Goal: Find specific page/section: Find specific page/section

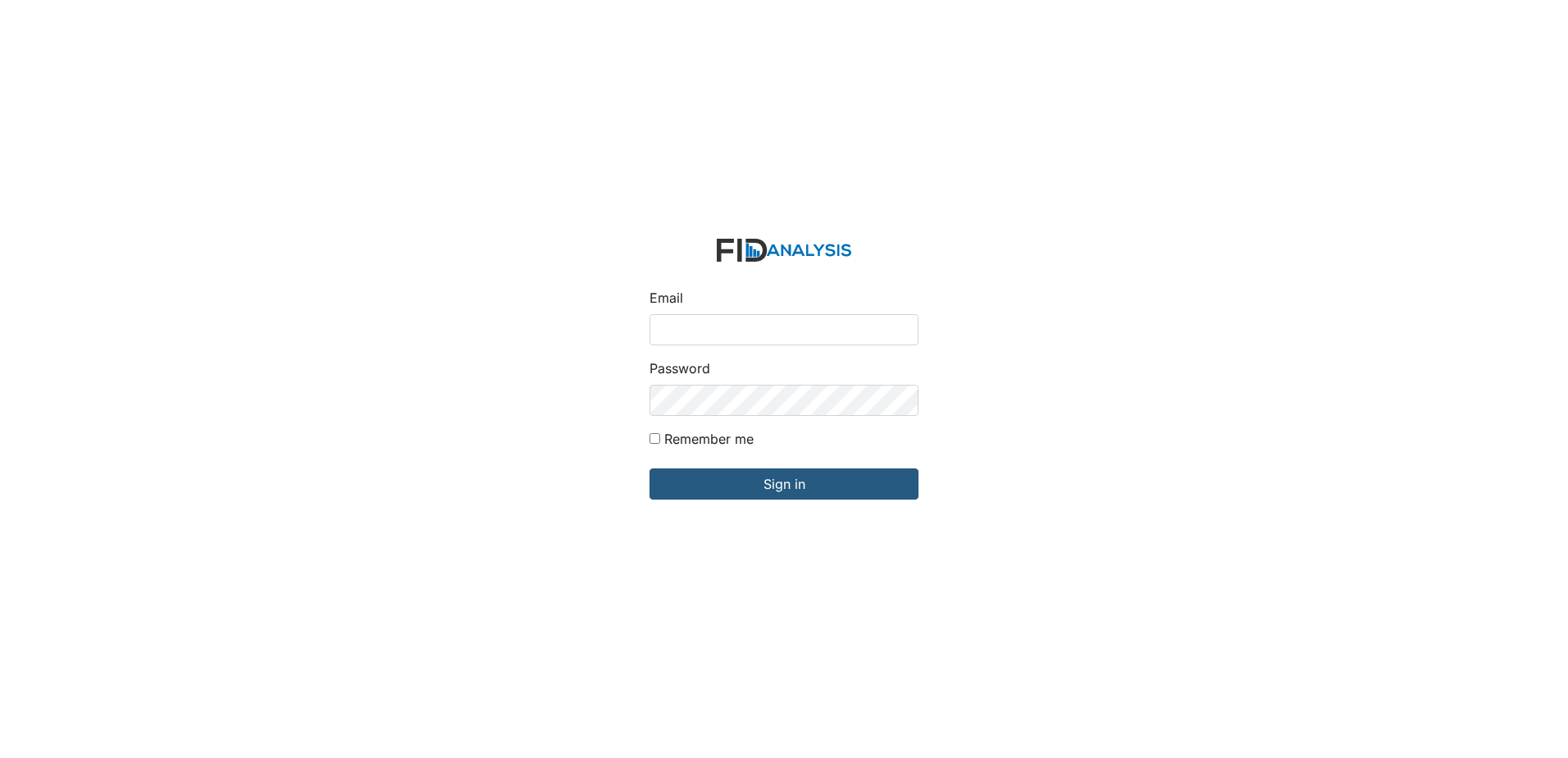
click at [710, 321] on input "Email" at bounding box center [784, 330] width 269 height 32
type input "[EMAIL_ADDRESS][DOMAIN_NAME]"
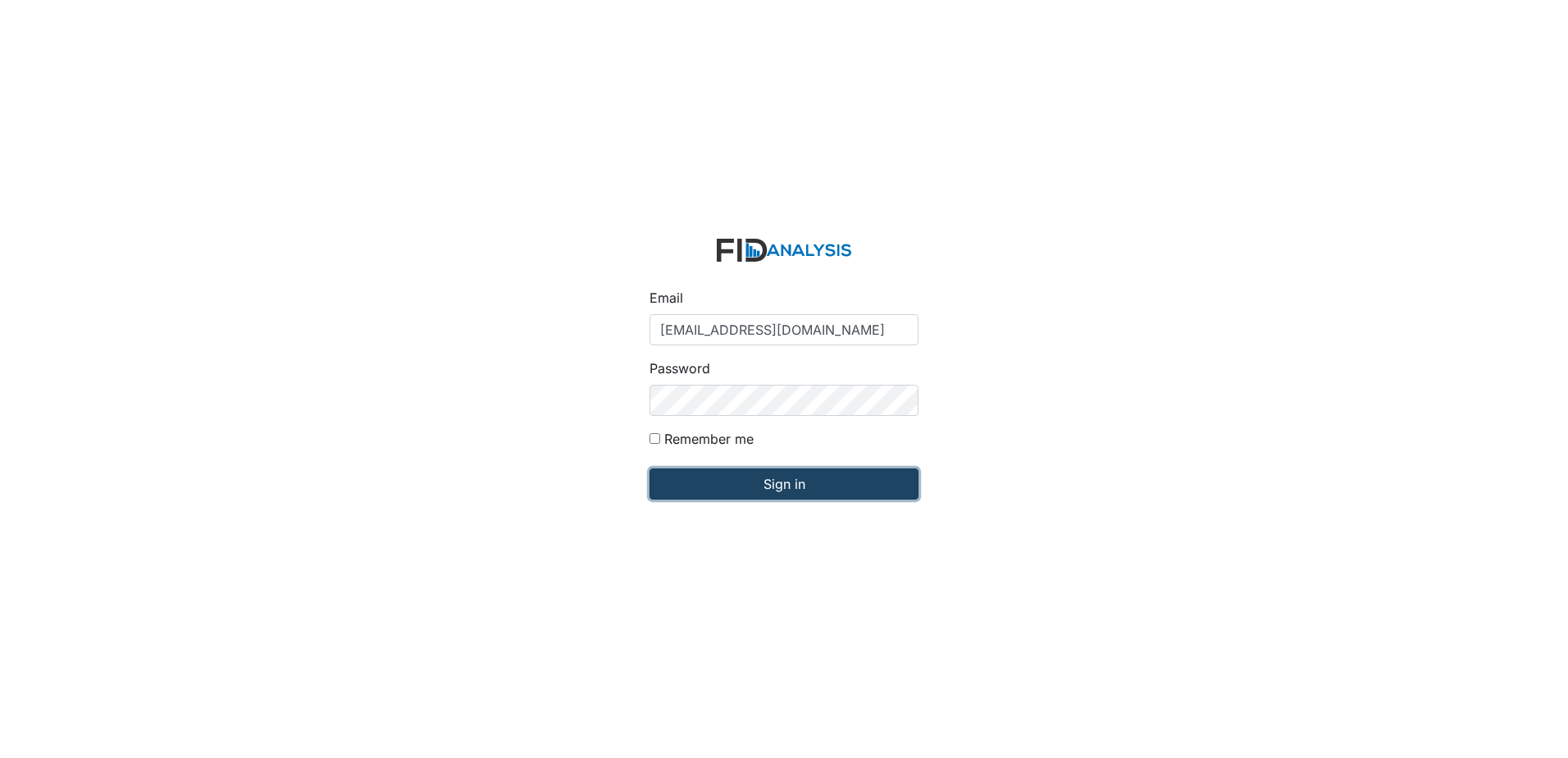
click at [766, 492] on input "Sign in" at bounding box center [784, 485] width 269 height 32
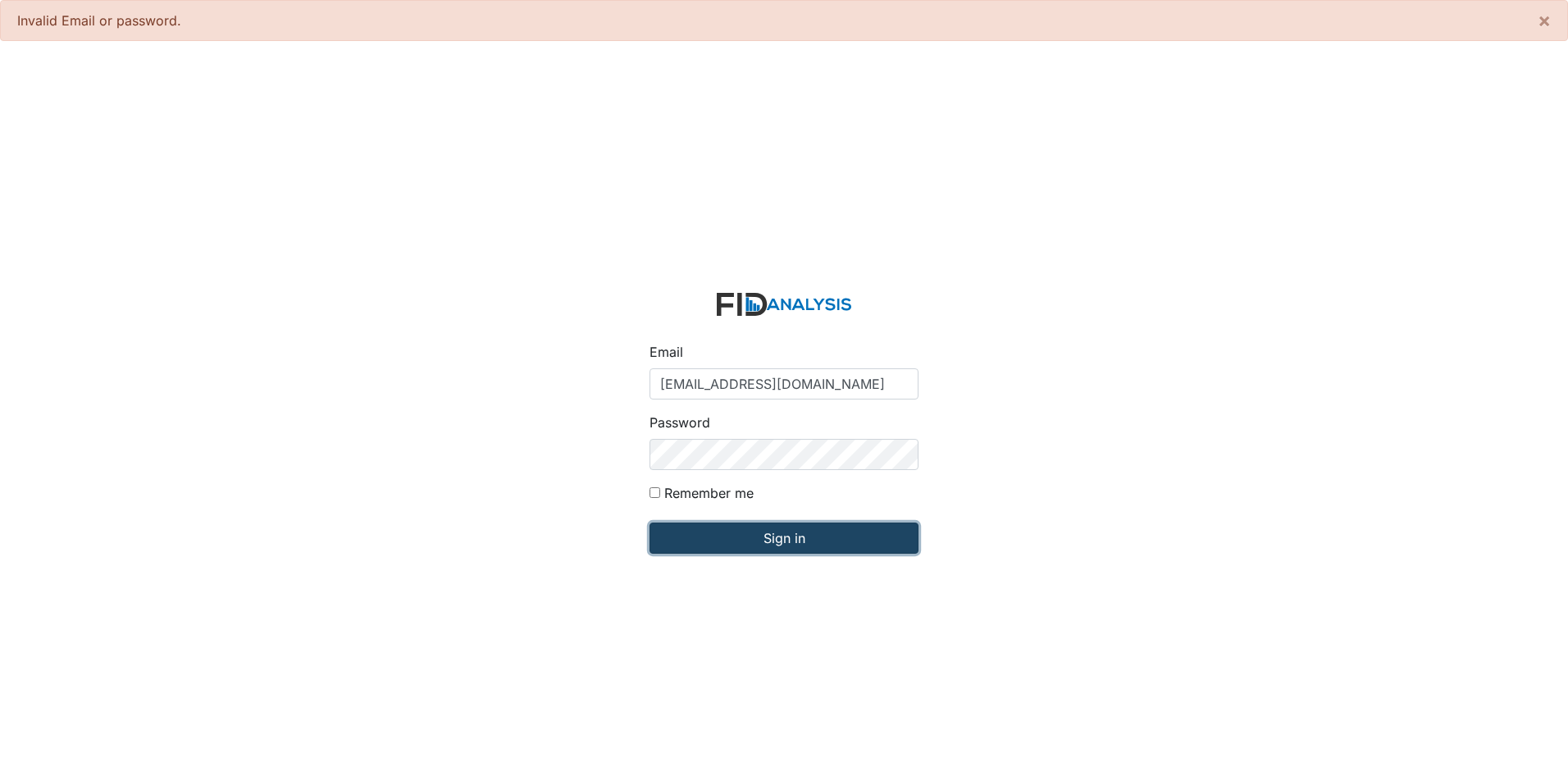
click at [793, 548] on input "Sign in" at bounding box center [784, 539] width 269 height 32
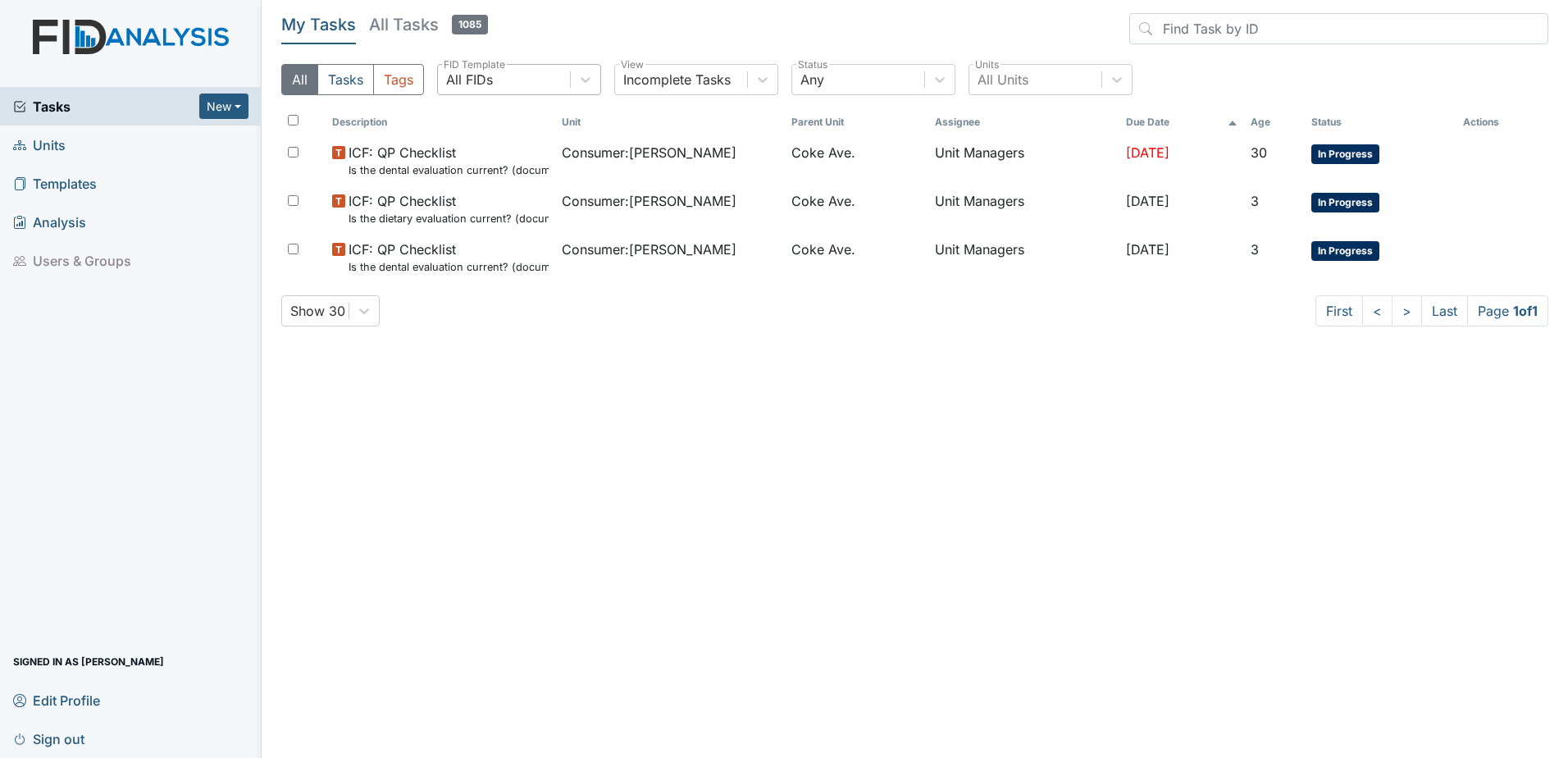
click at [473, 75] on div "All FIDs" at bounding box center [469, 79] width 46 height 20
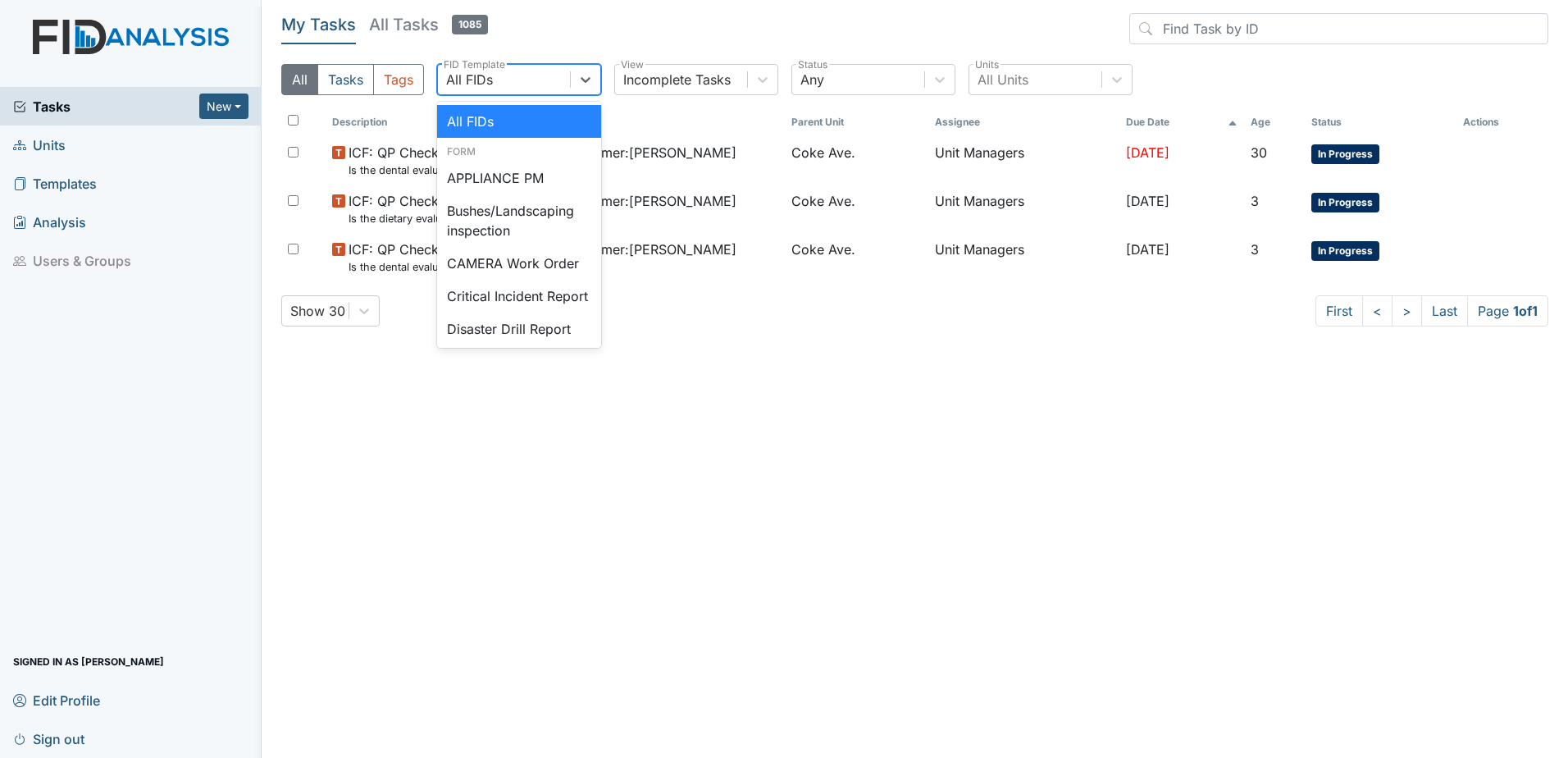
click at [46, 142] on span "Units" at bounding box center [39, 144] width 52 height 25
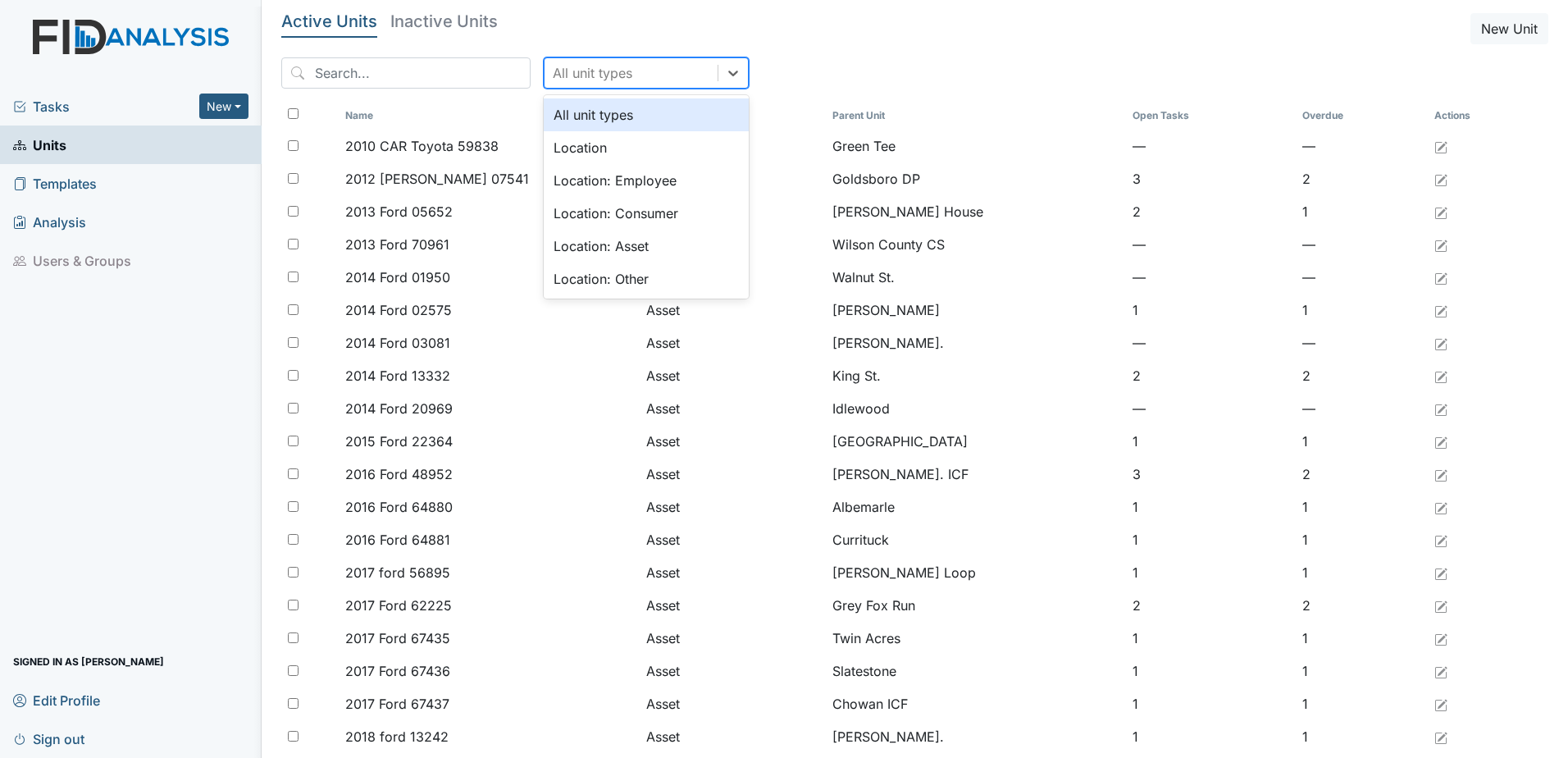
click at [561, 73] on div "All unit types" at bounding box center [593, 73] width 80 height 20
click at [555, 159] on div "Location" at bounding box center [646, 147] width 205 height 33
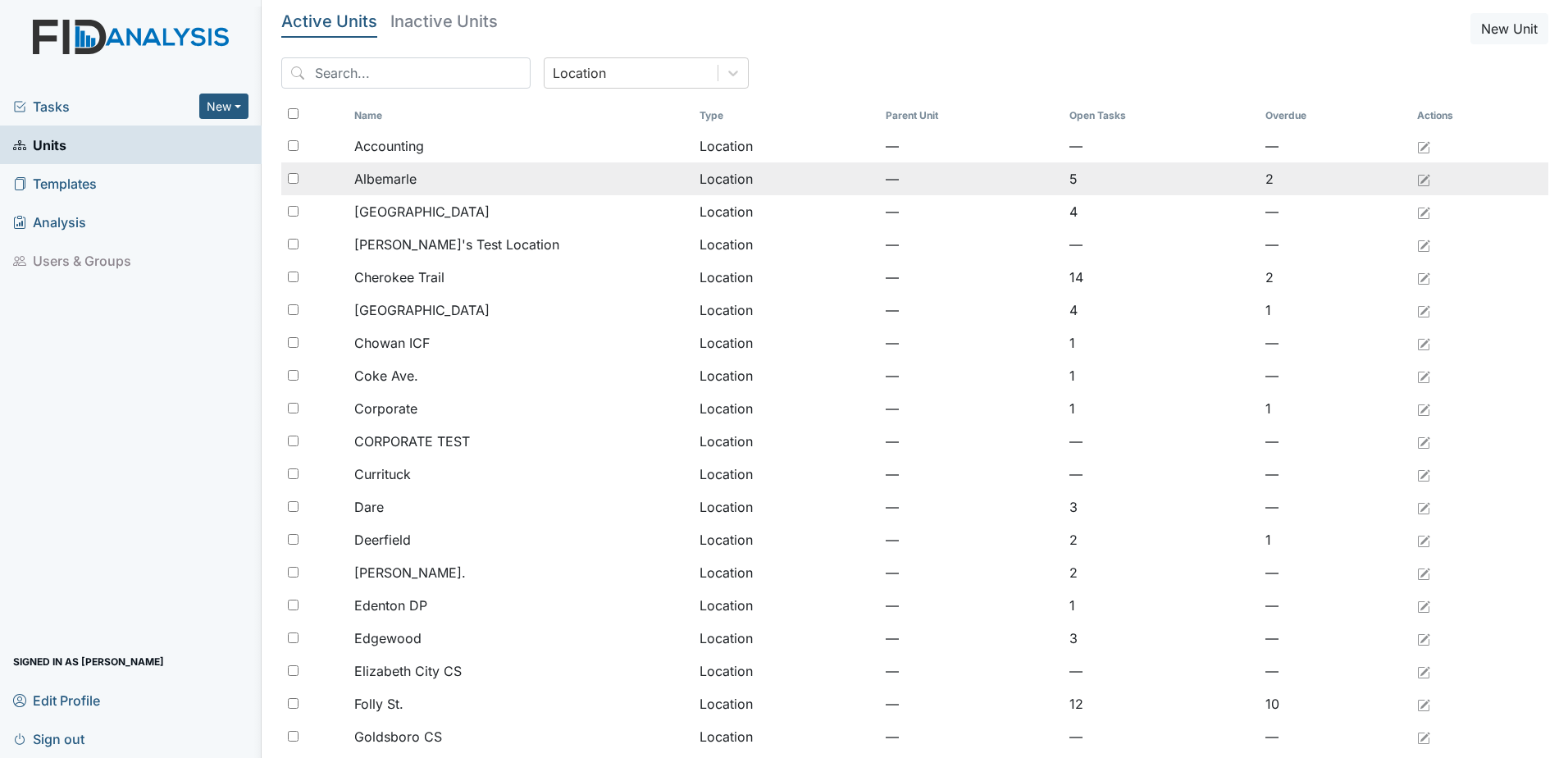
click at [510, 180] on div "Albemarle" at bounding box center [520, 179] width 332 height 20
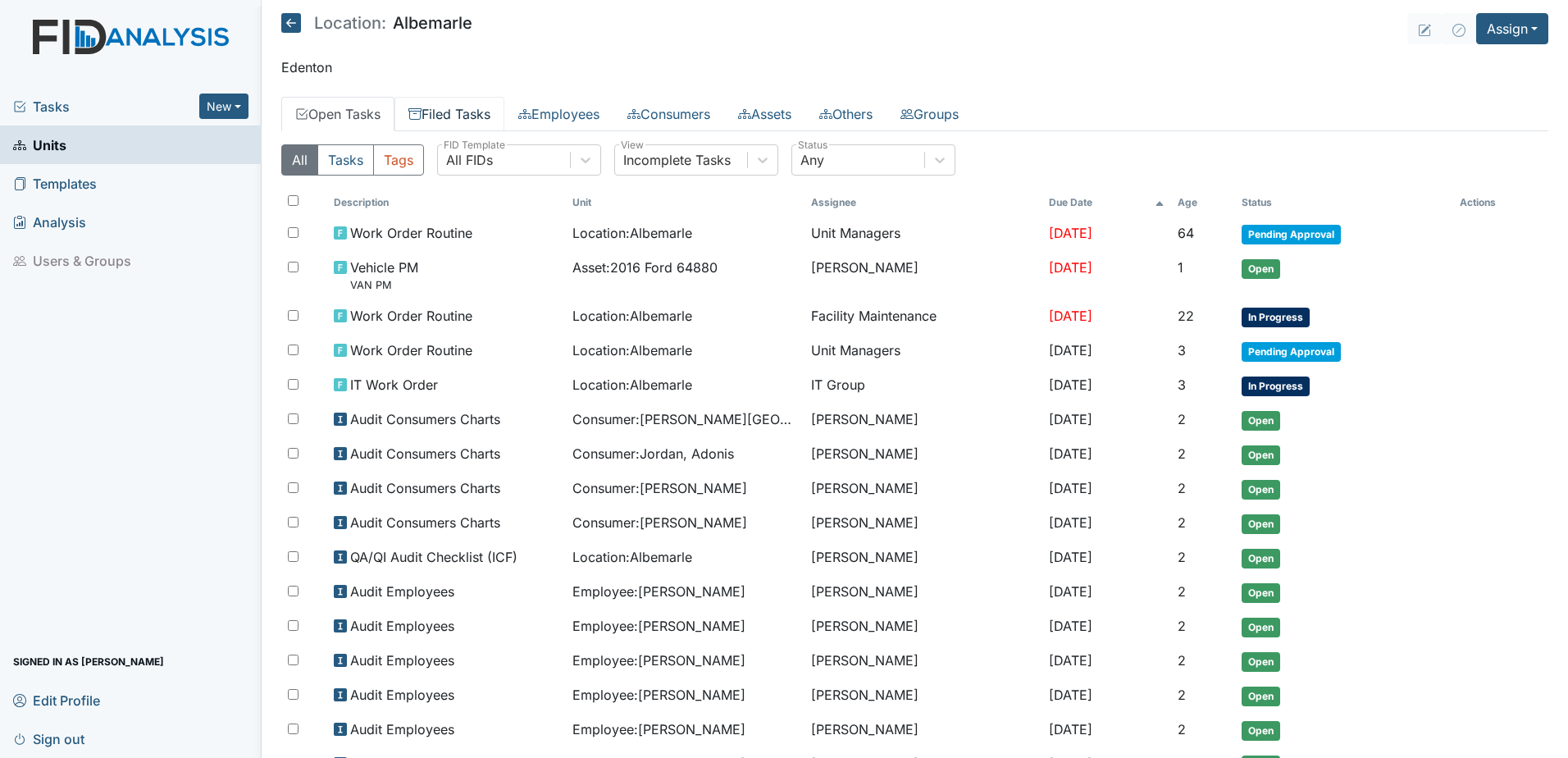
click at [485, 113] on link "Filed Tasks" at bounding box center [449, 113] width 110 height 34
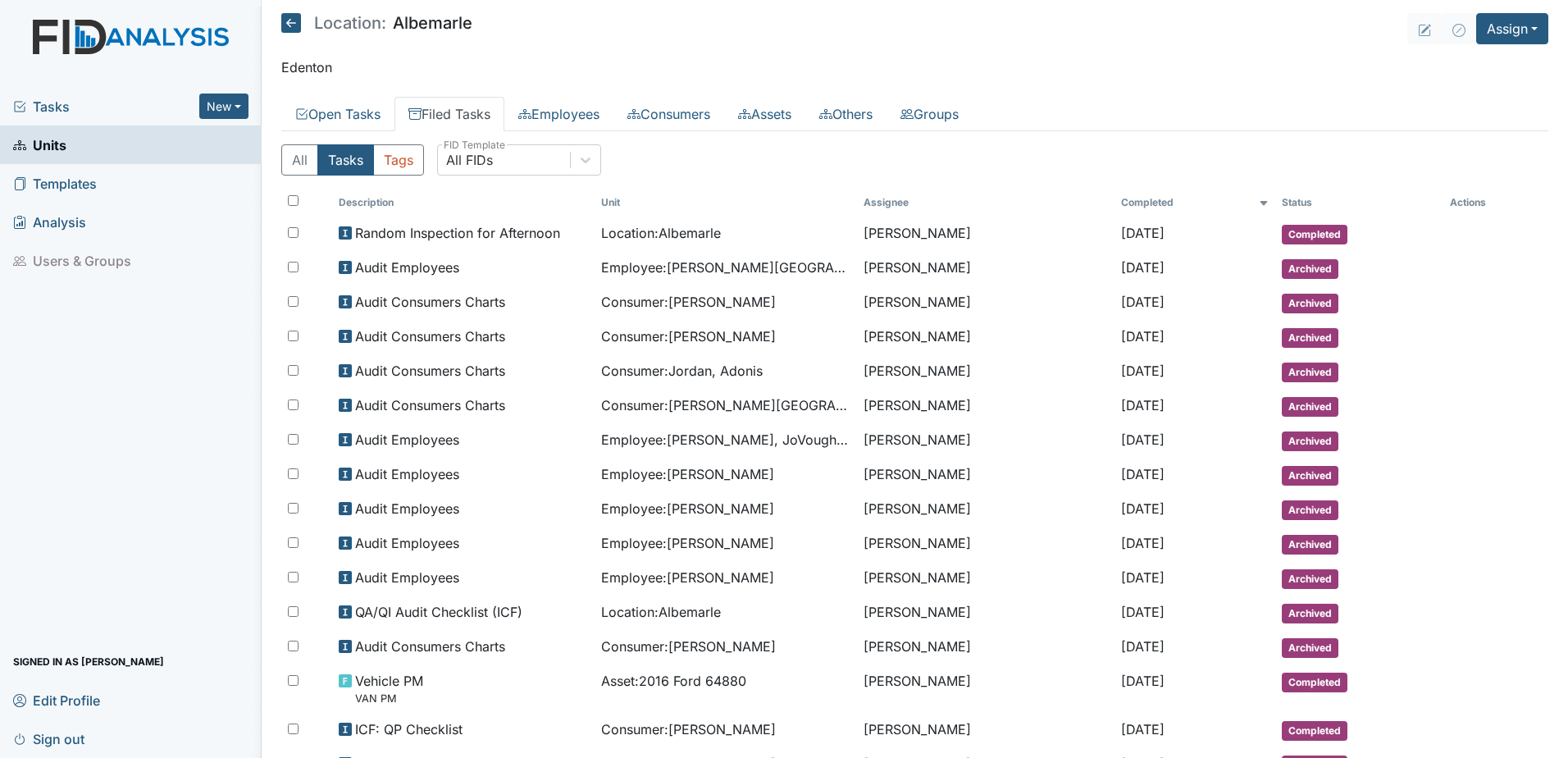
click at [293, 18] on icon at bounding box center [291, 22] width 20 height 20
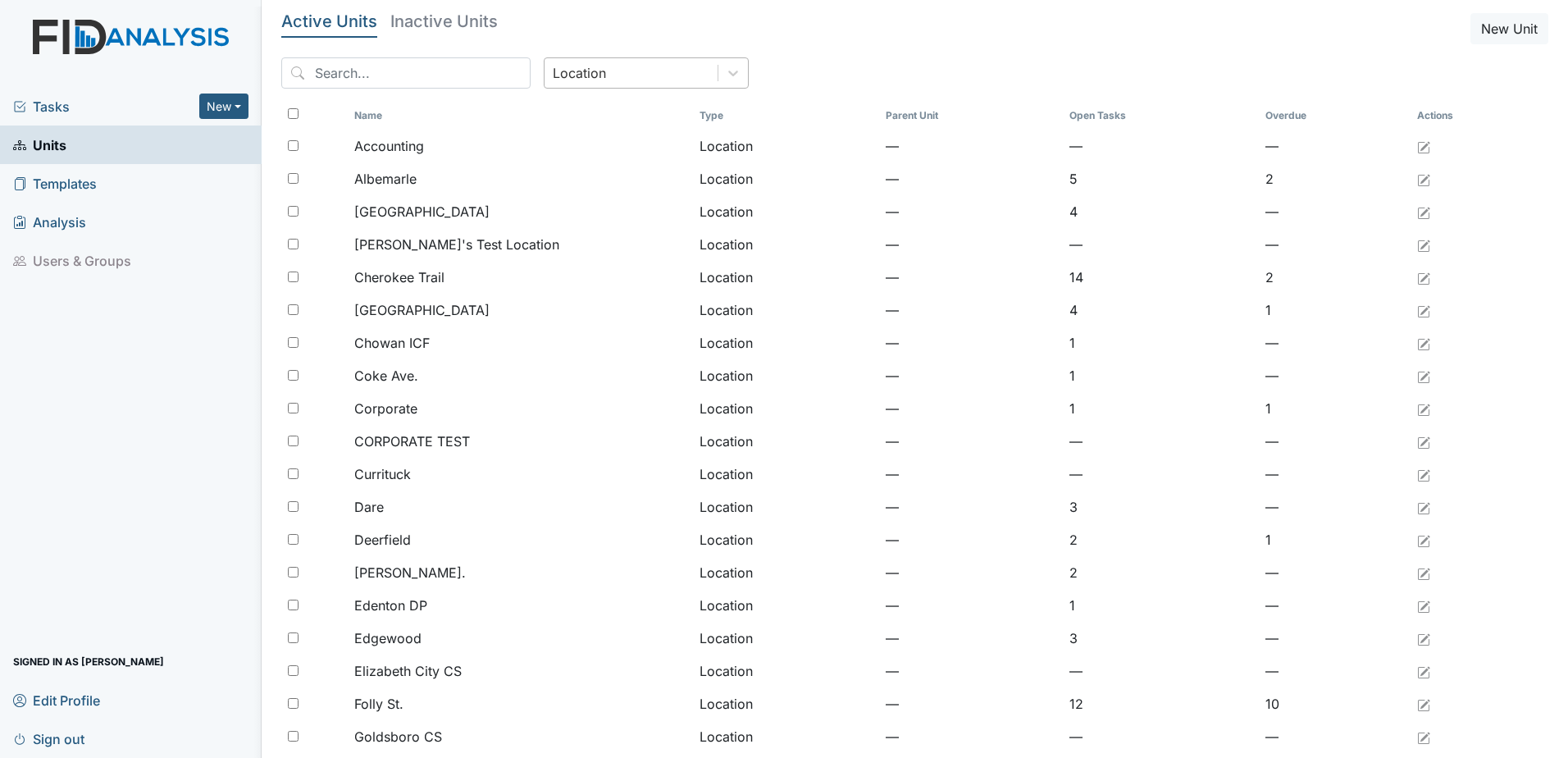
click at [650, 83] on div "Location" at bounding box center [631, 73] width 173 height 30
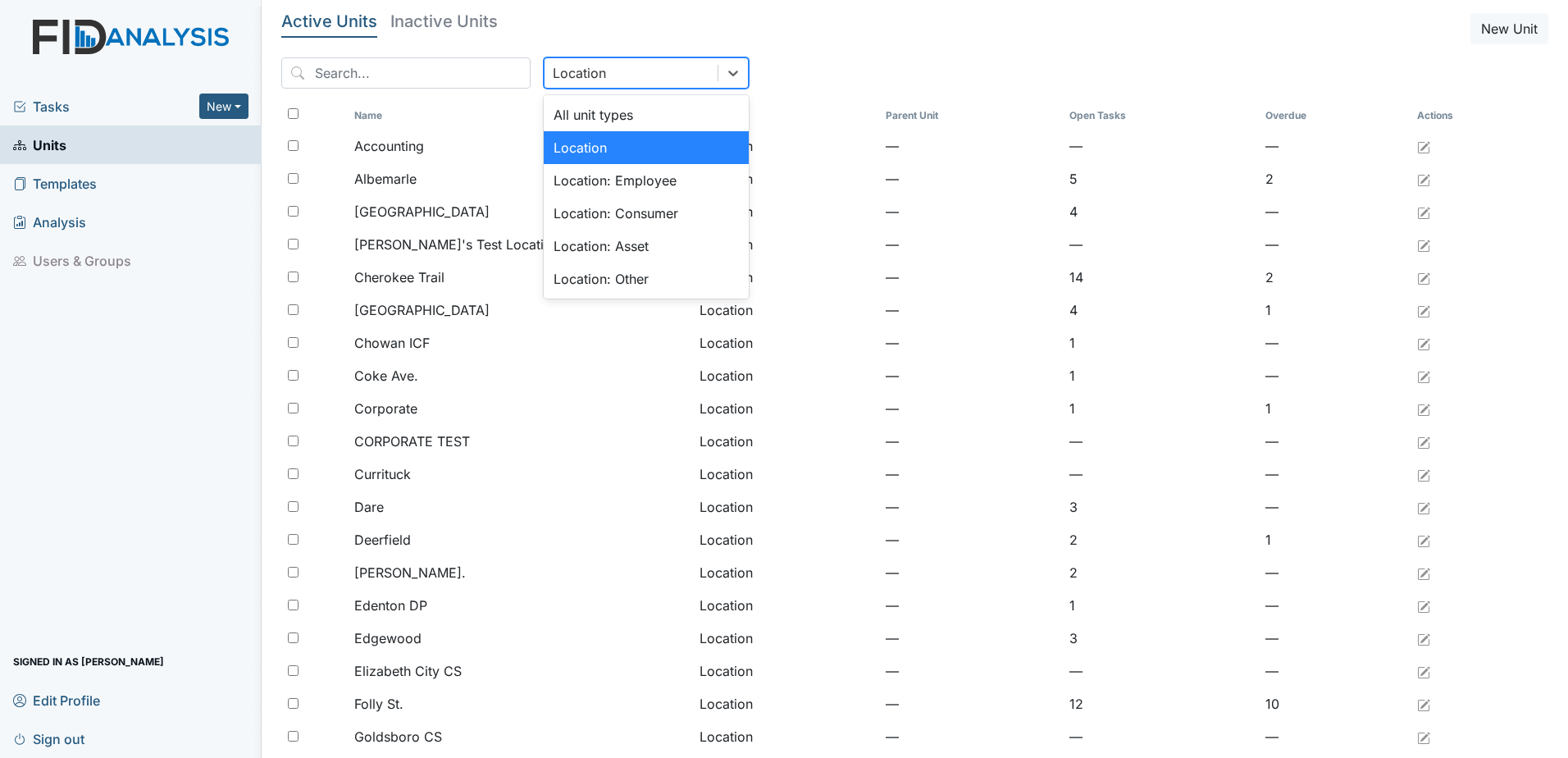
click at [612, 150] on div "Location" at bounding box center [646, 147] width 205 height 33
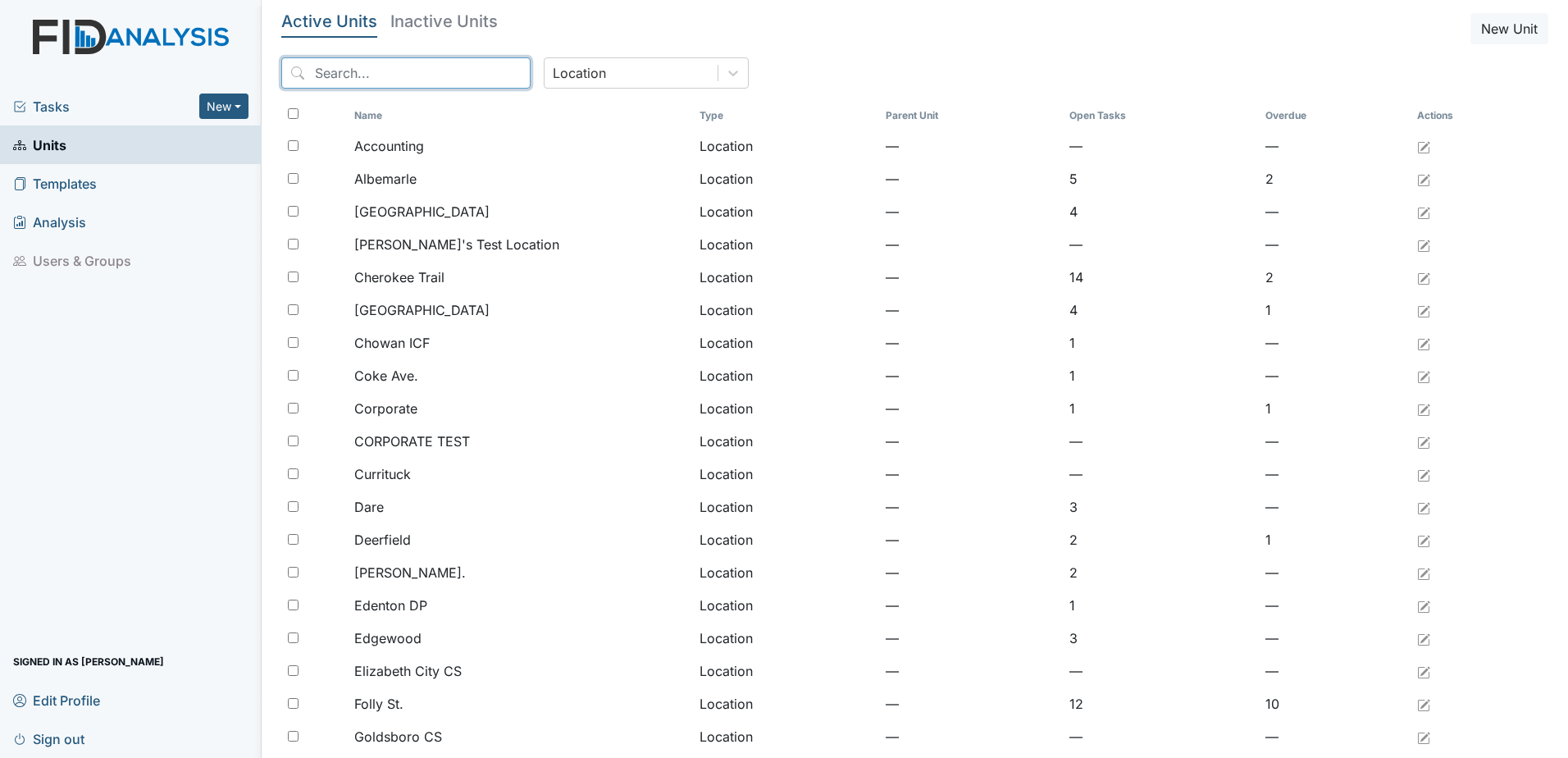
click at [429, 71] on input "search" at bounding box center [406, 73] width 249 height 32
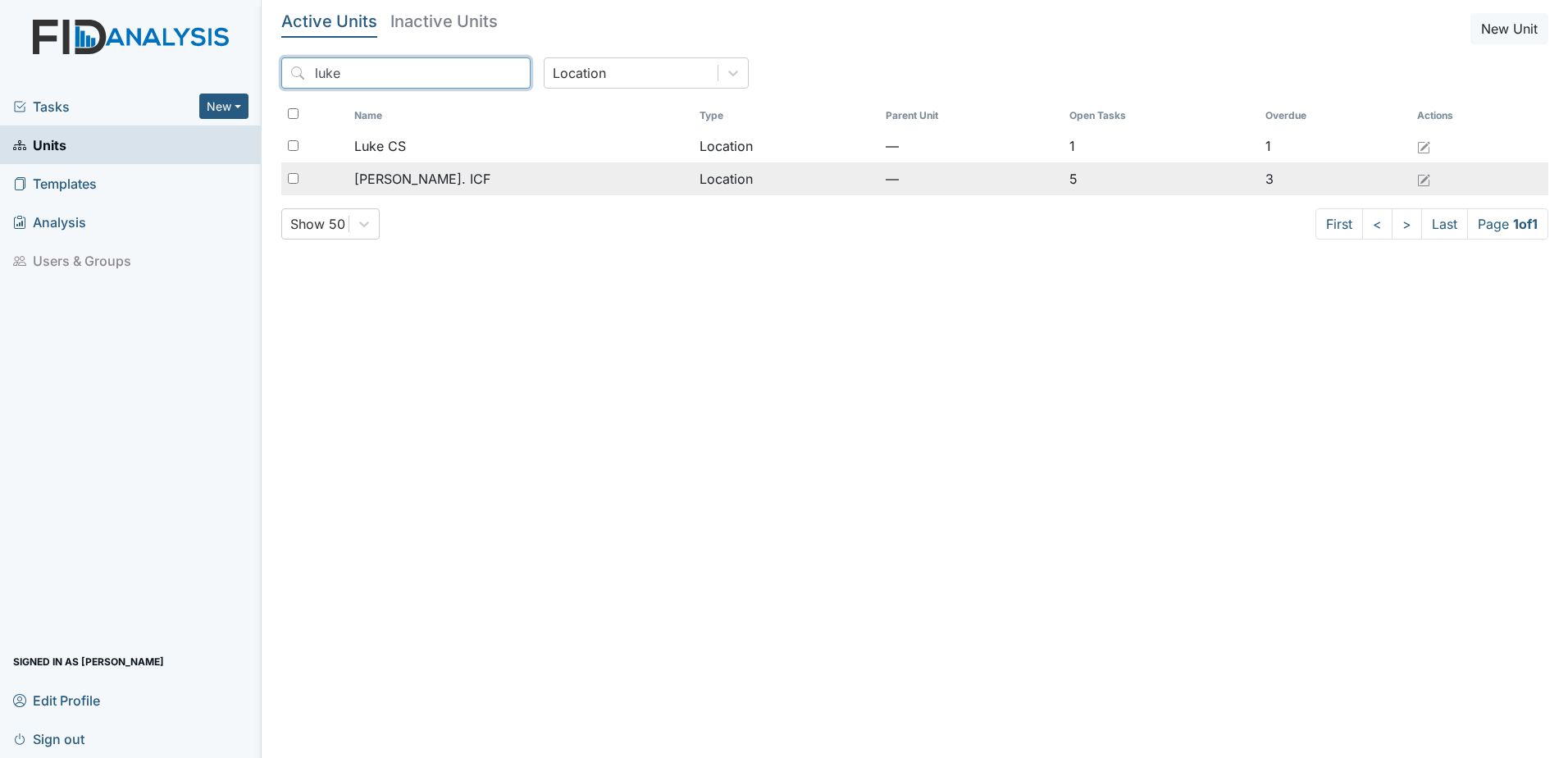
type input "luke"
click at [443, 175] on div "[PERSON_NAME]. ICF" at bounding box center [520, 179] width 332 height 20
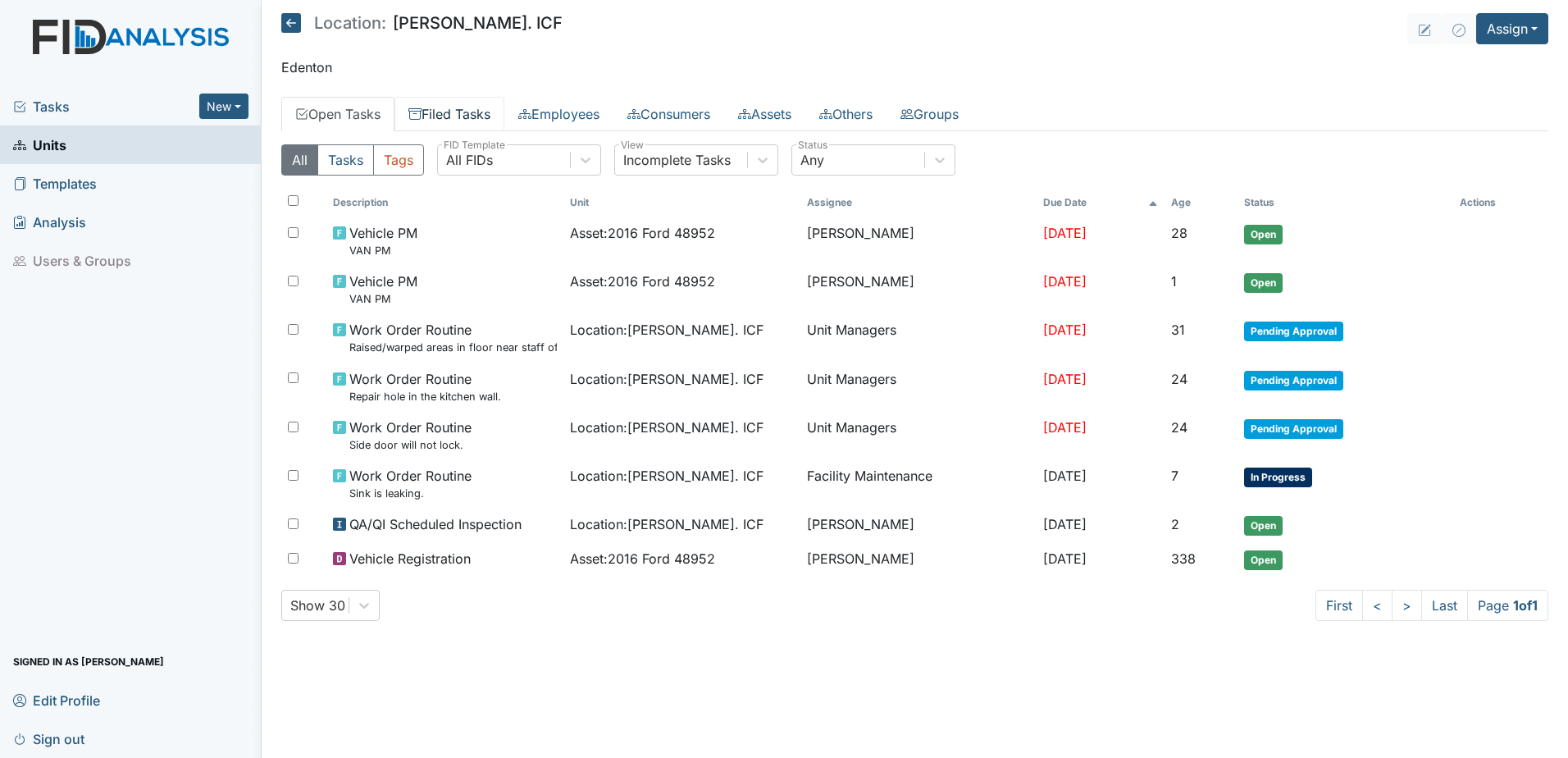
click at [481, 109] on link "Filed Tasks" at bounding box center [449, 113] width 110 height 34
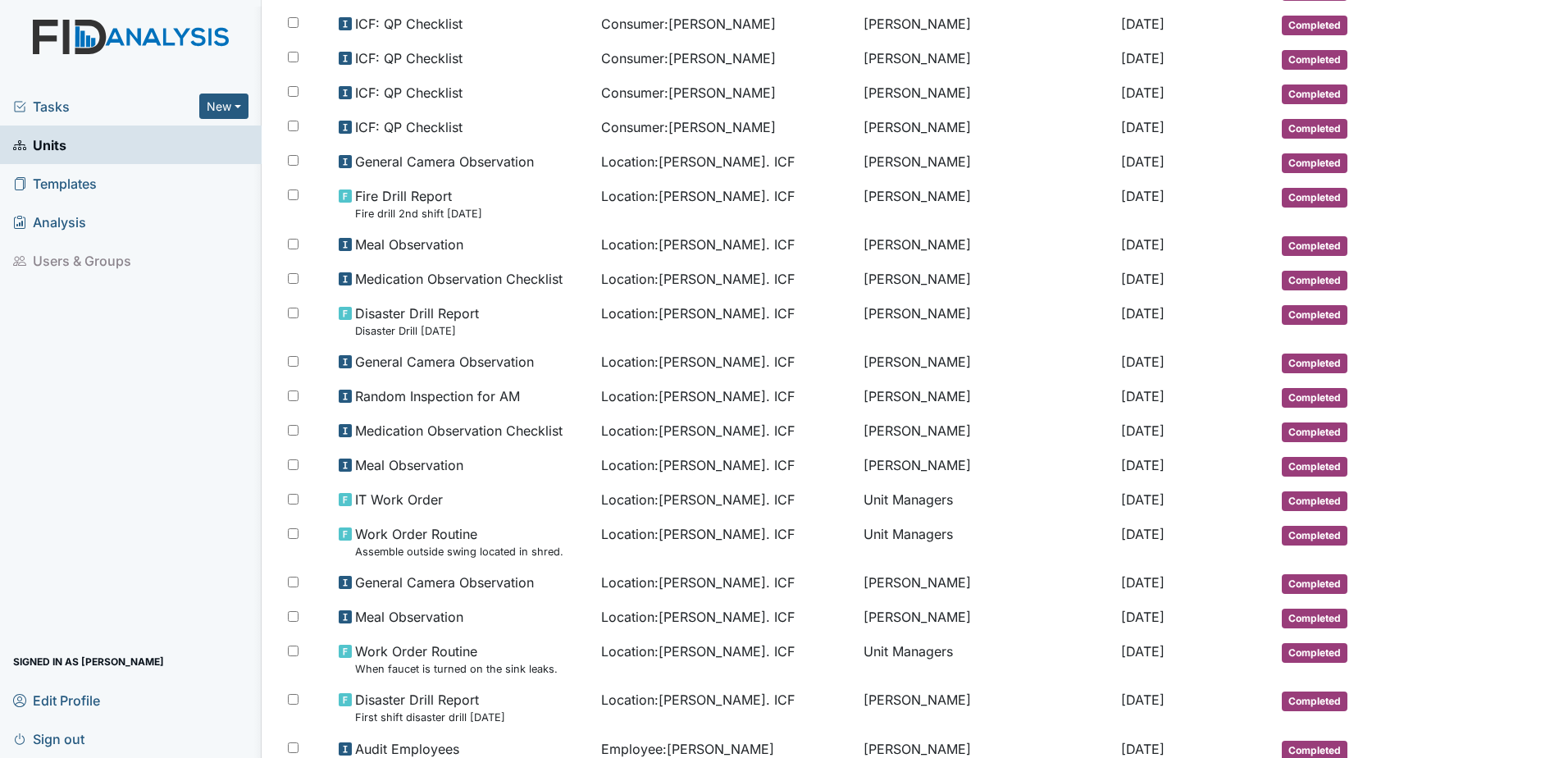
scroll to position [493, 0]
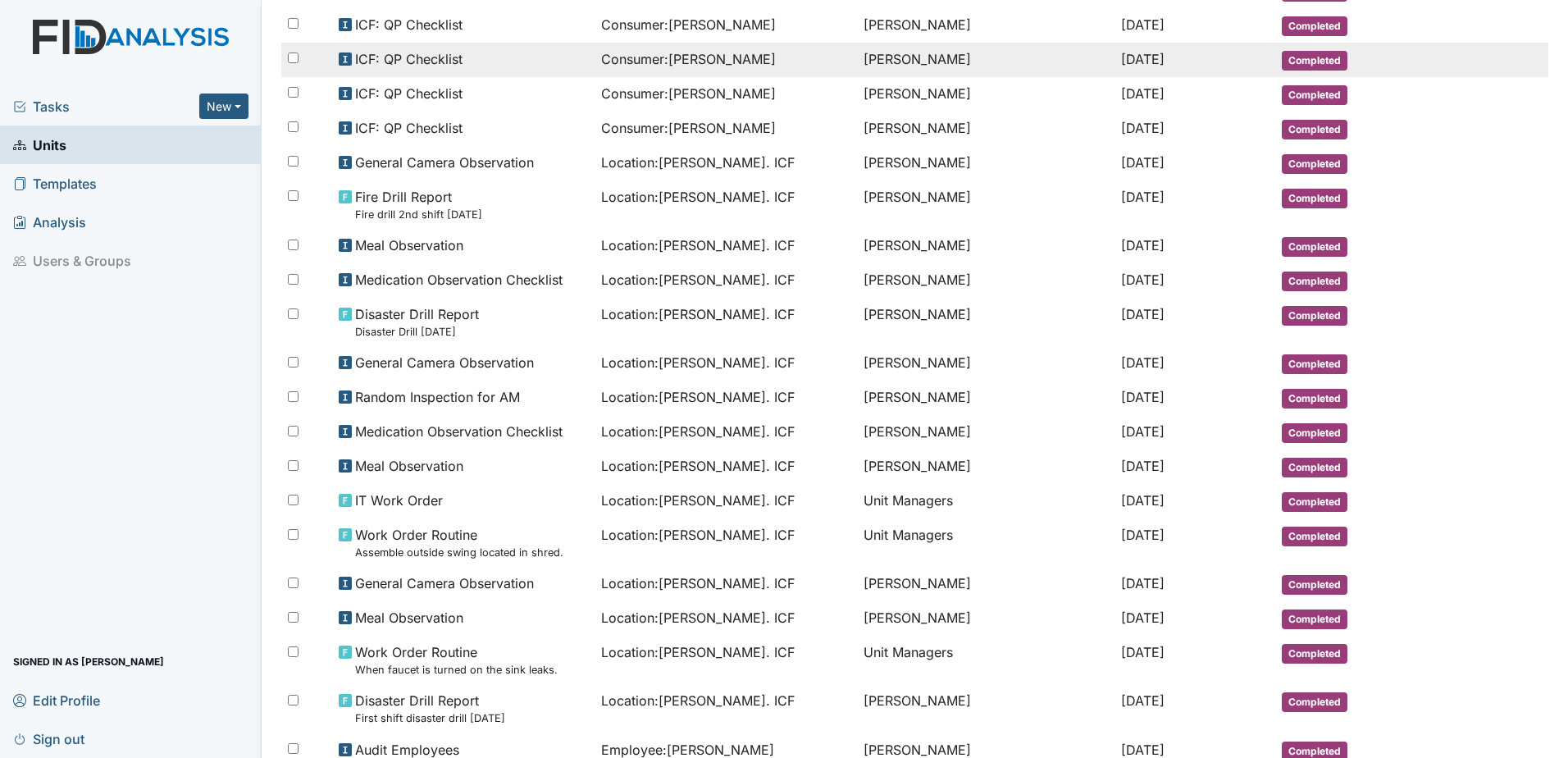
click at [1443, 48] on td at bounding box center [1484, 49] width 82 height 13
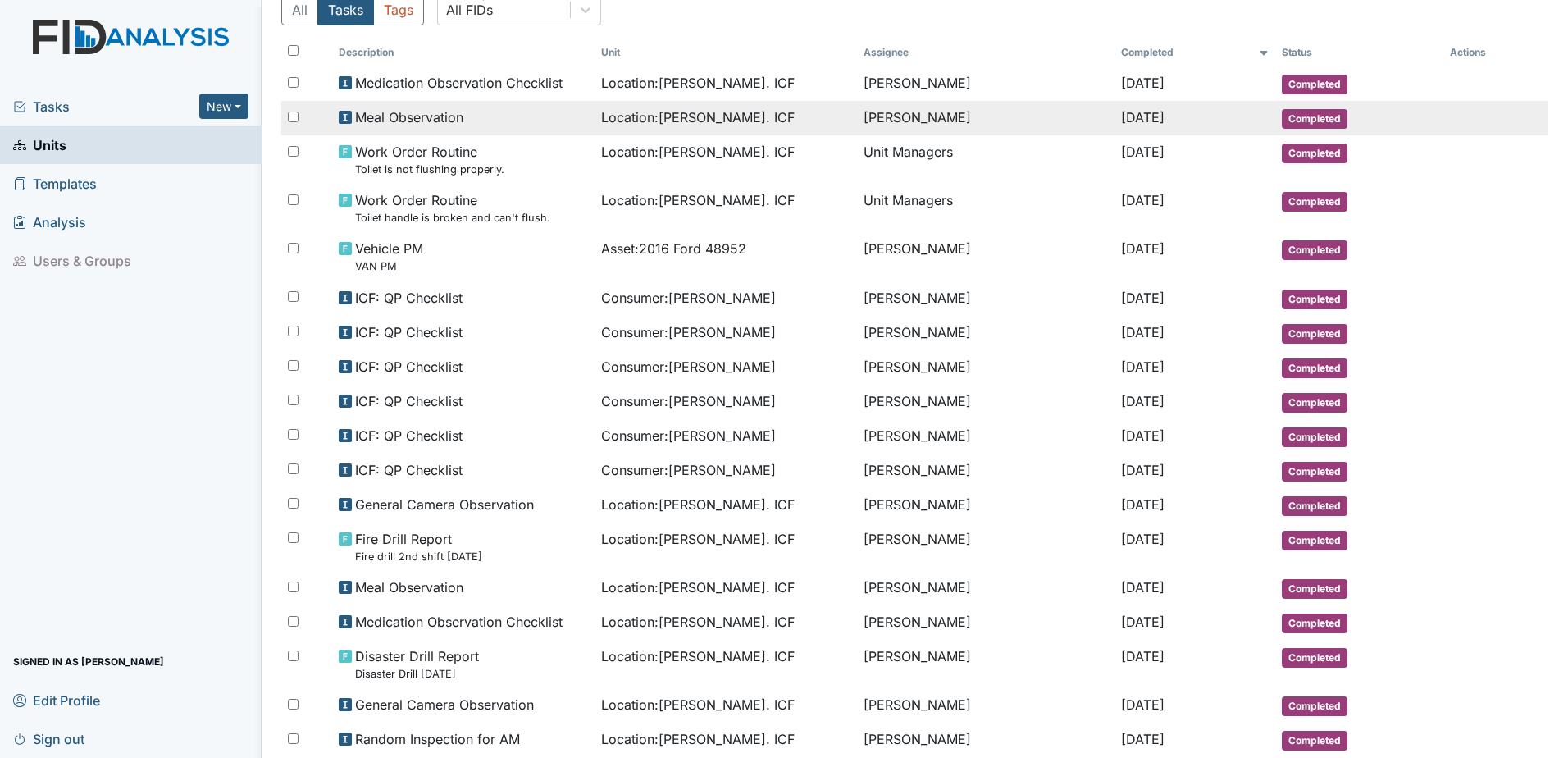
scroll to position [0, 0]
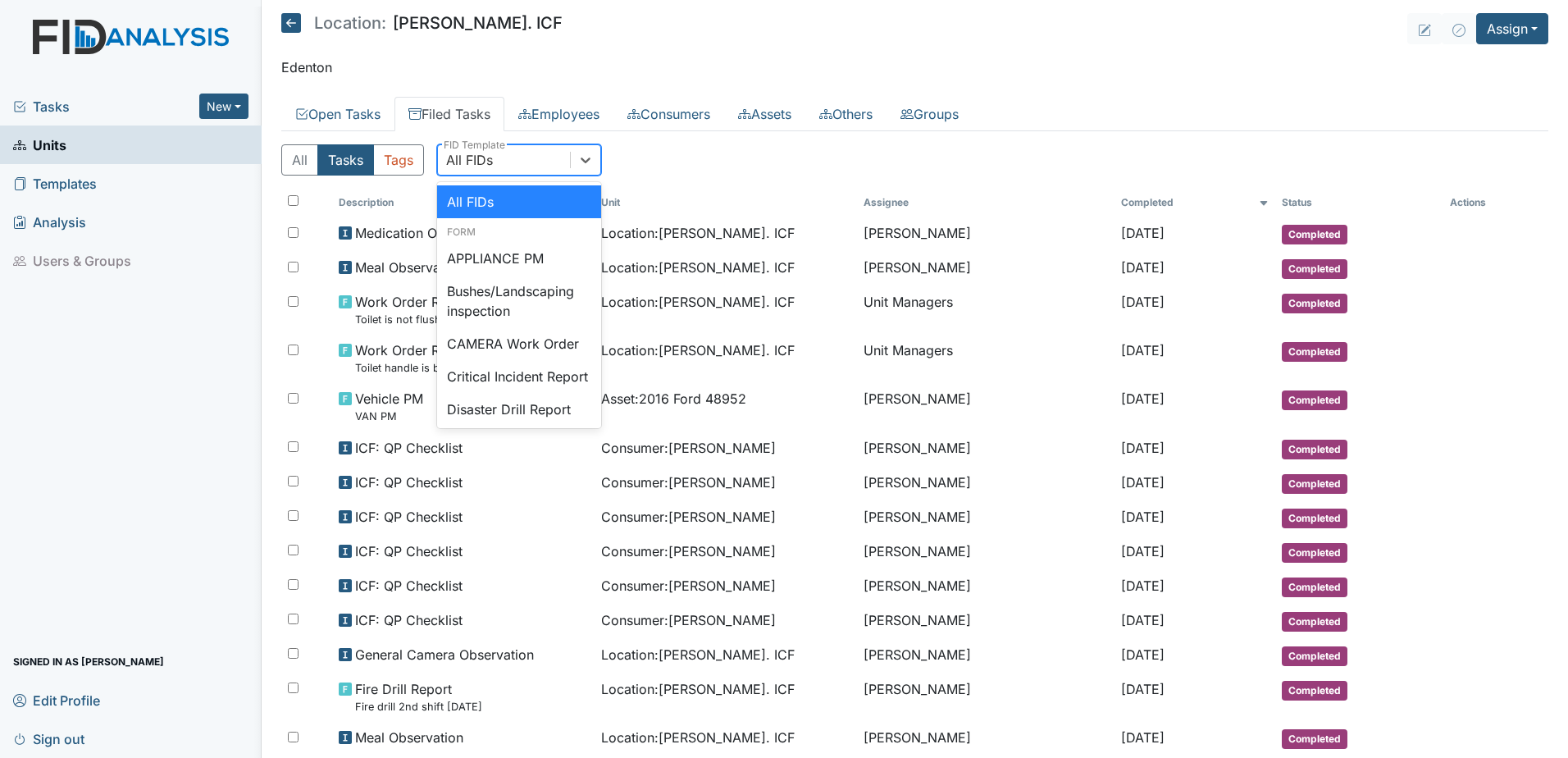
click at [480, 159] on div "All FIDs" at bounding box center [469, 160] width 46 height 20
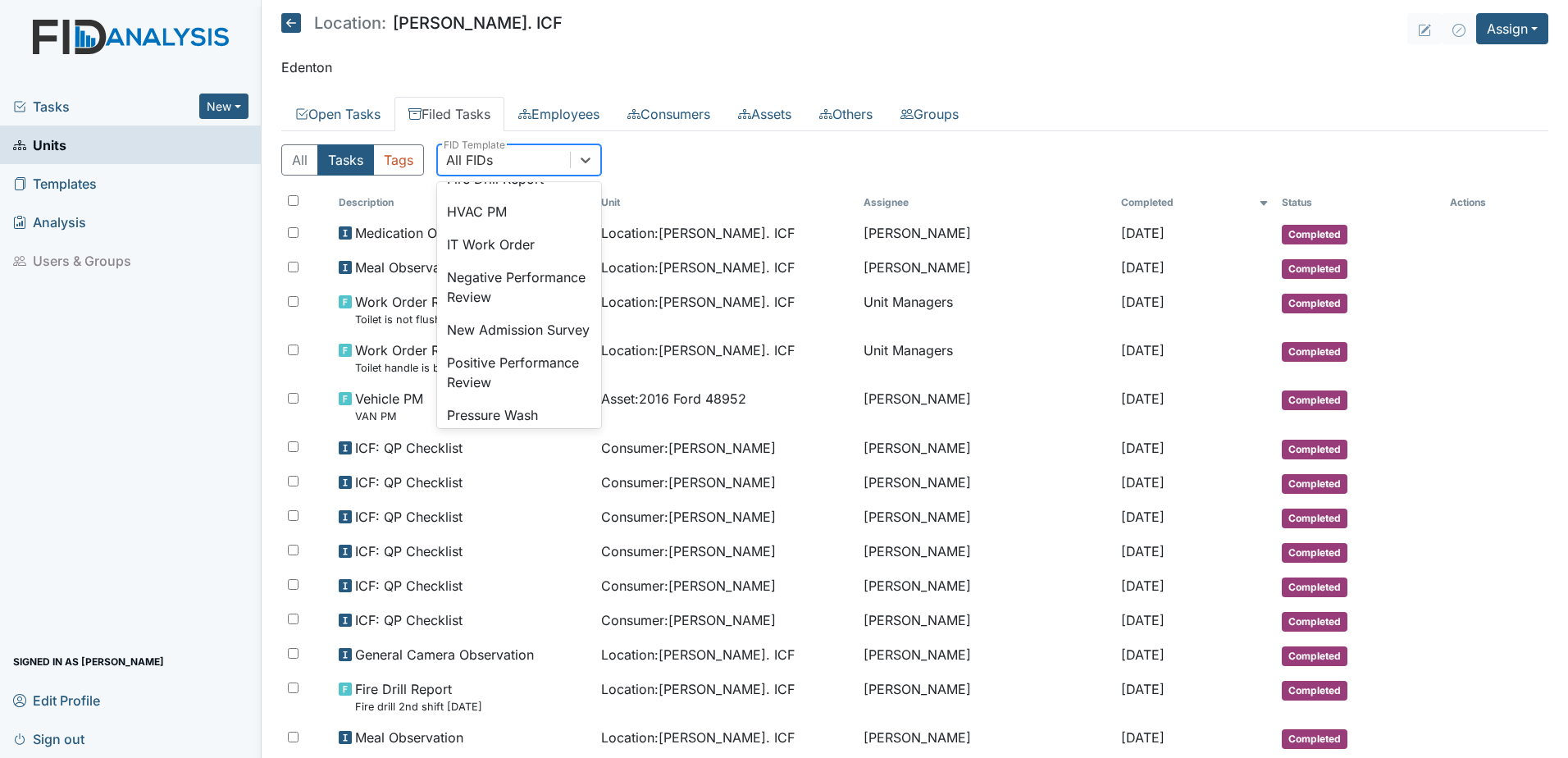
scroll to position [410, 0]
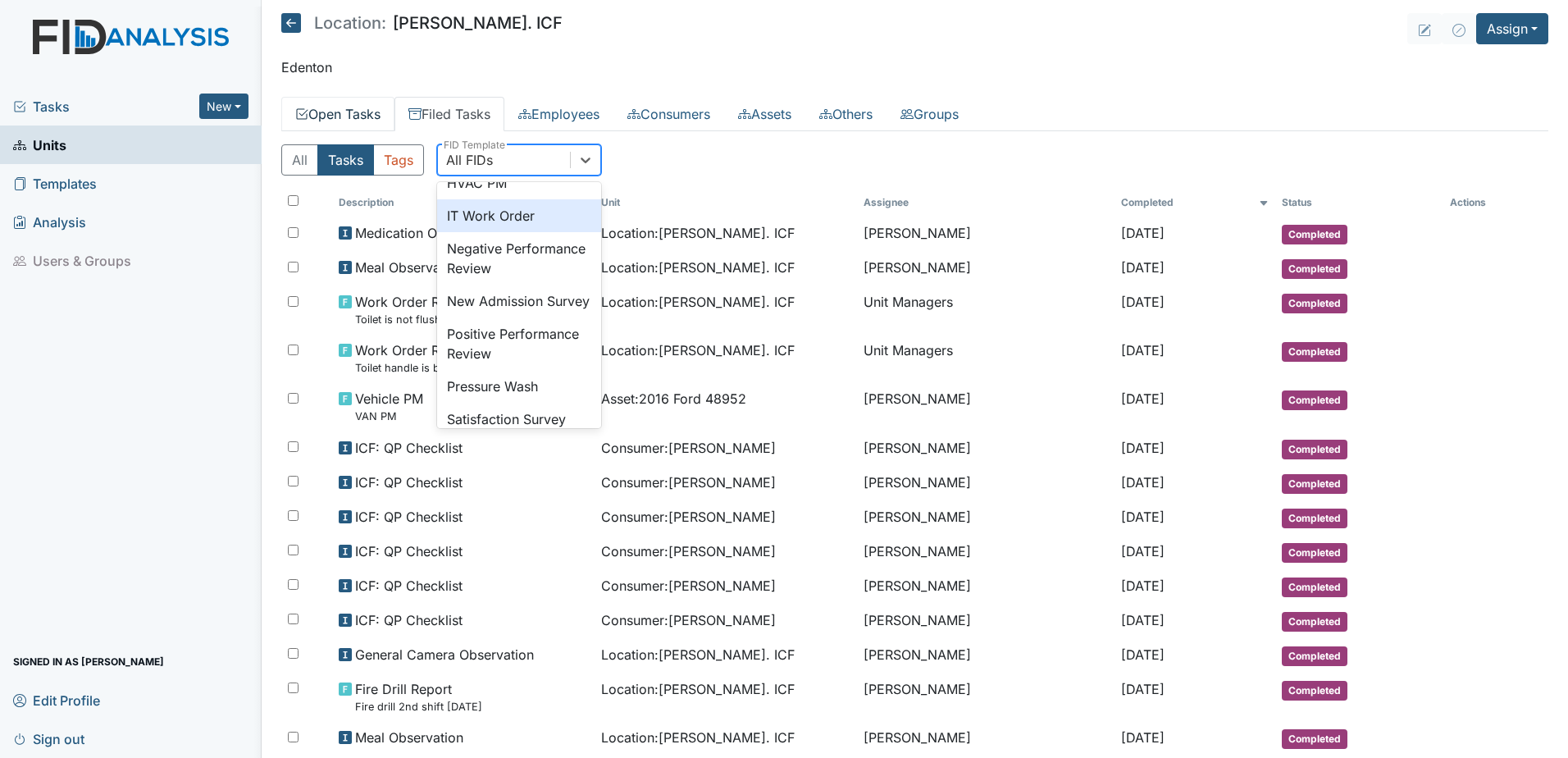
click at [333, 115] on link "Open Tasks" at bounding box center [338, 113] width 113 height 34
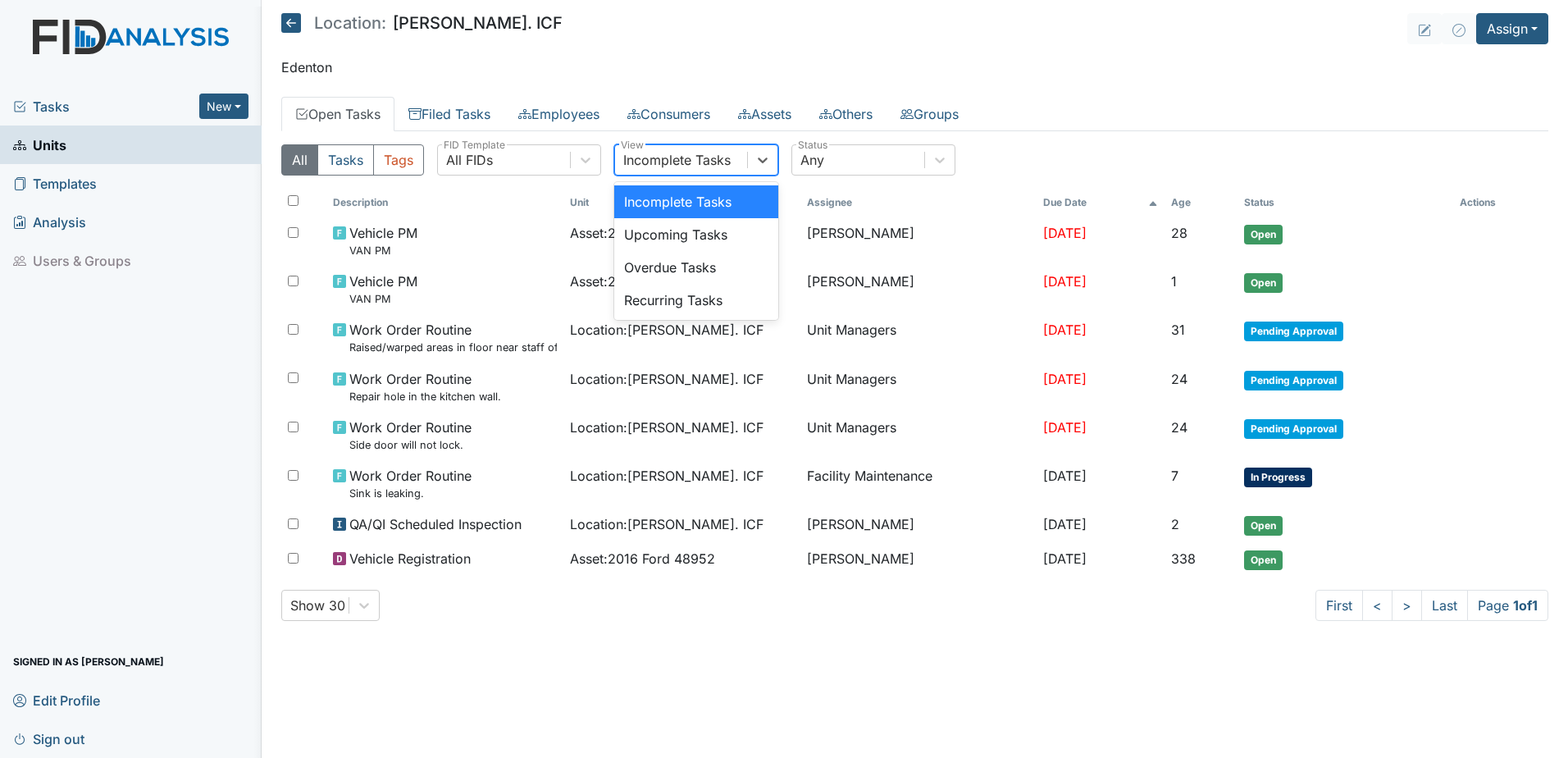
click at [659, 166] on div "Incomplete Tasks" at bounding box center [678, 160] width 108 height 20
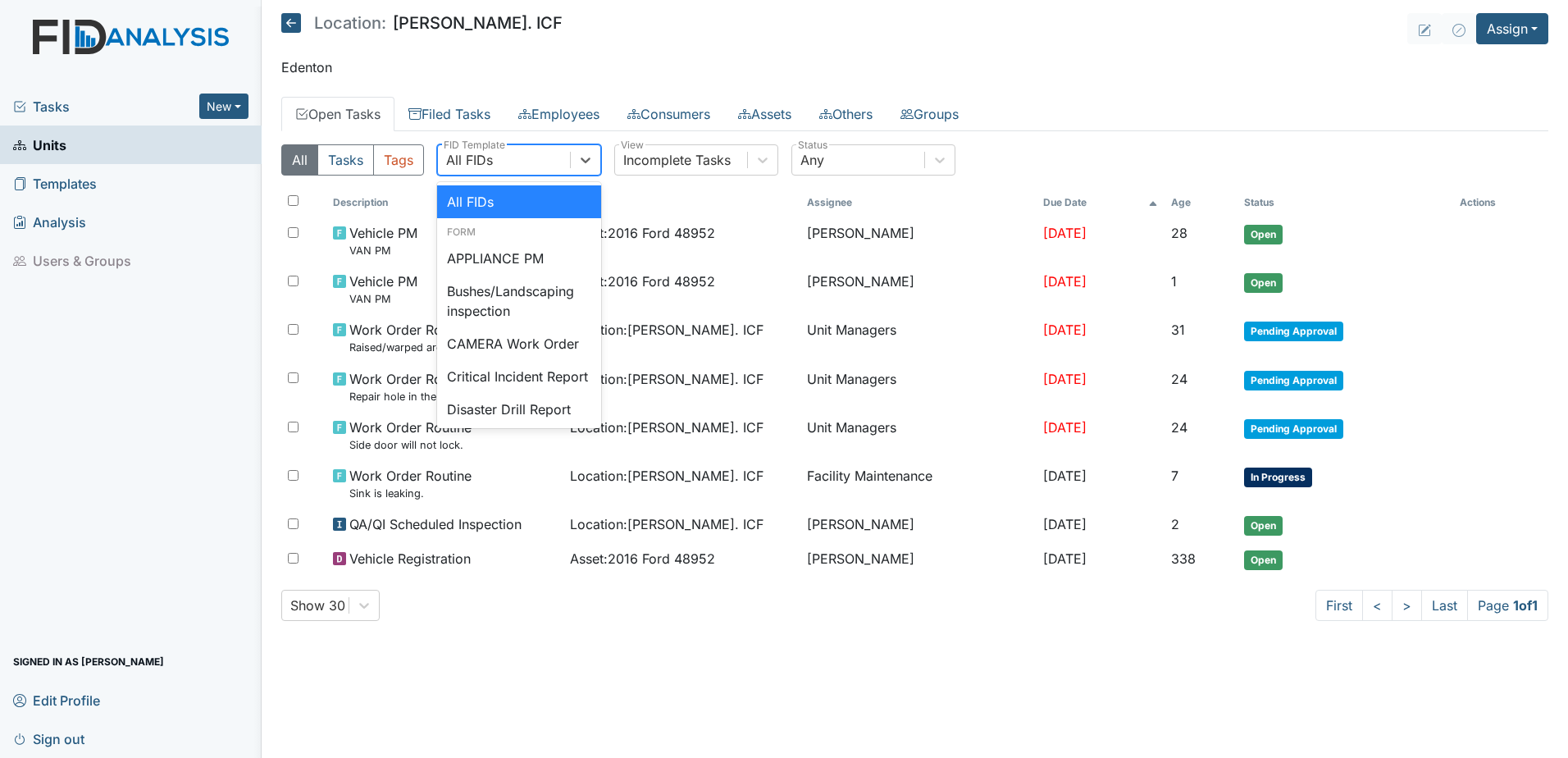
click at [548, 172] on div "All FIDs" at bounding box center [504, 160] width 132 height 30
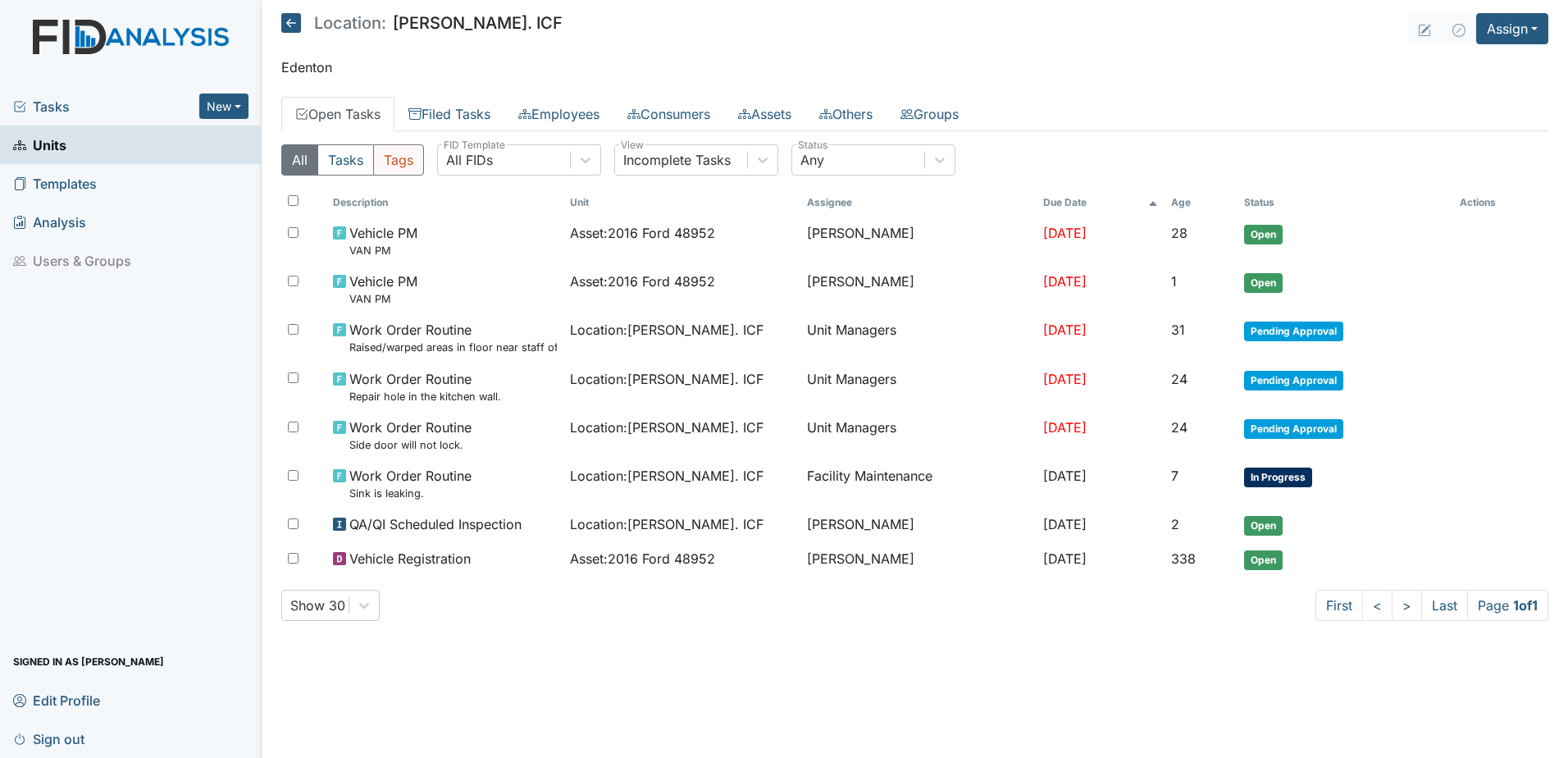
click at [389, 170] on button "Tags" at bounding box center [399, 160] width 51 height 32
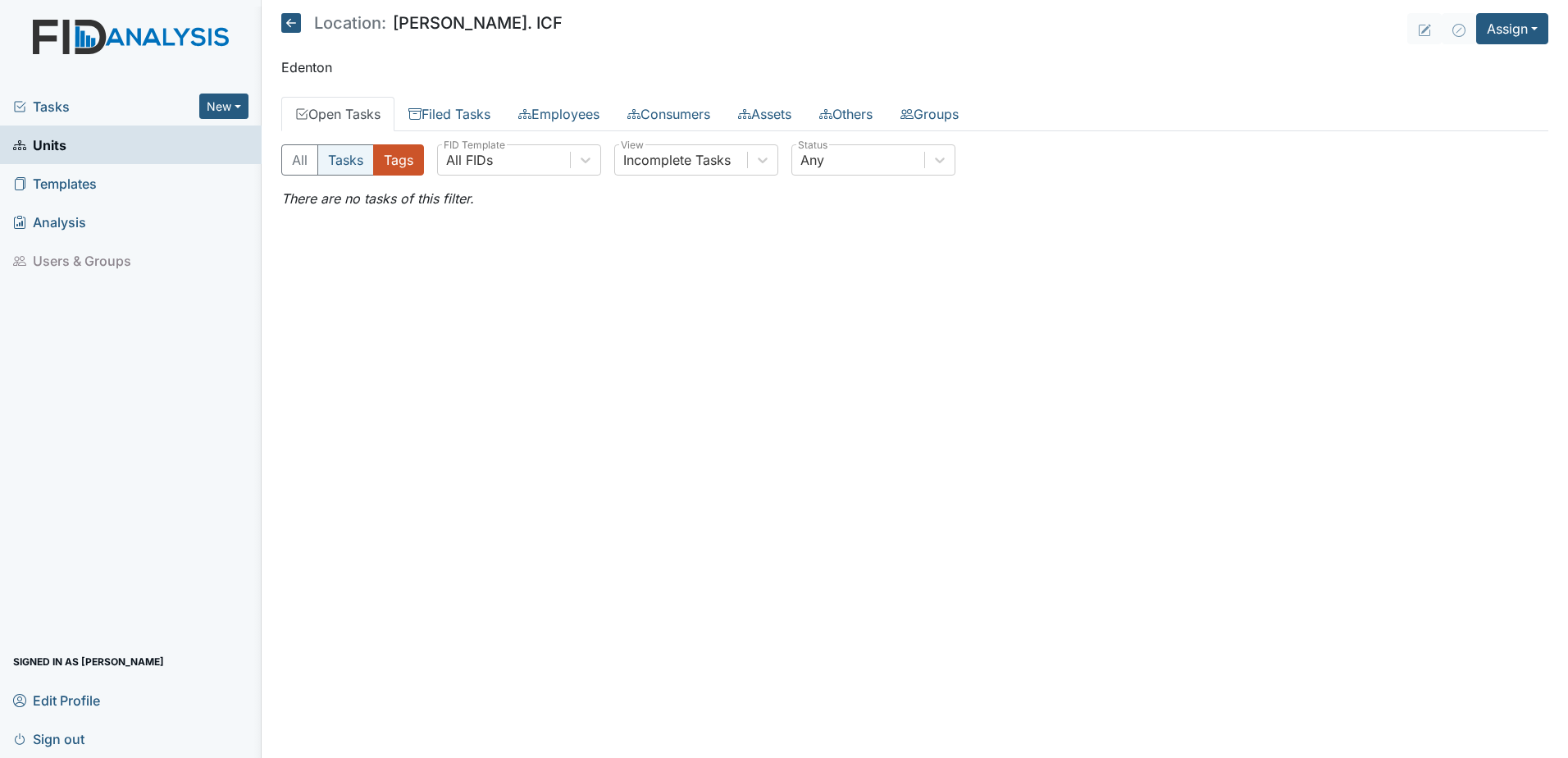
click at [364, 165] on button "Tasks" at bounding box center [346, 160] width 57 height 32
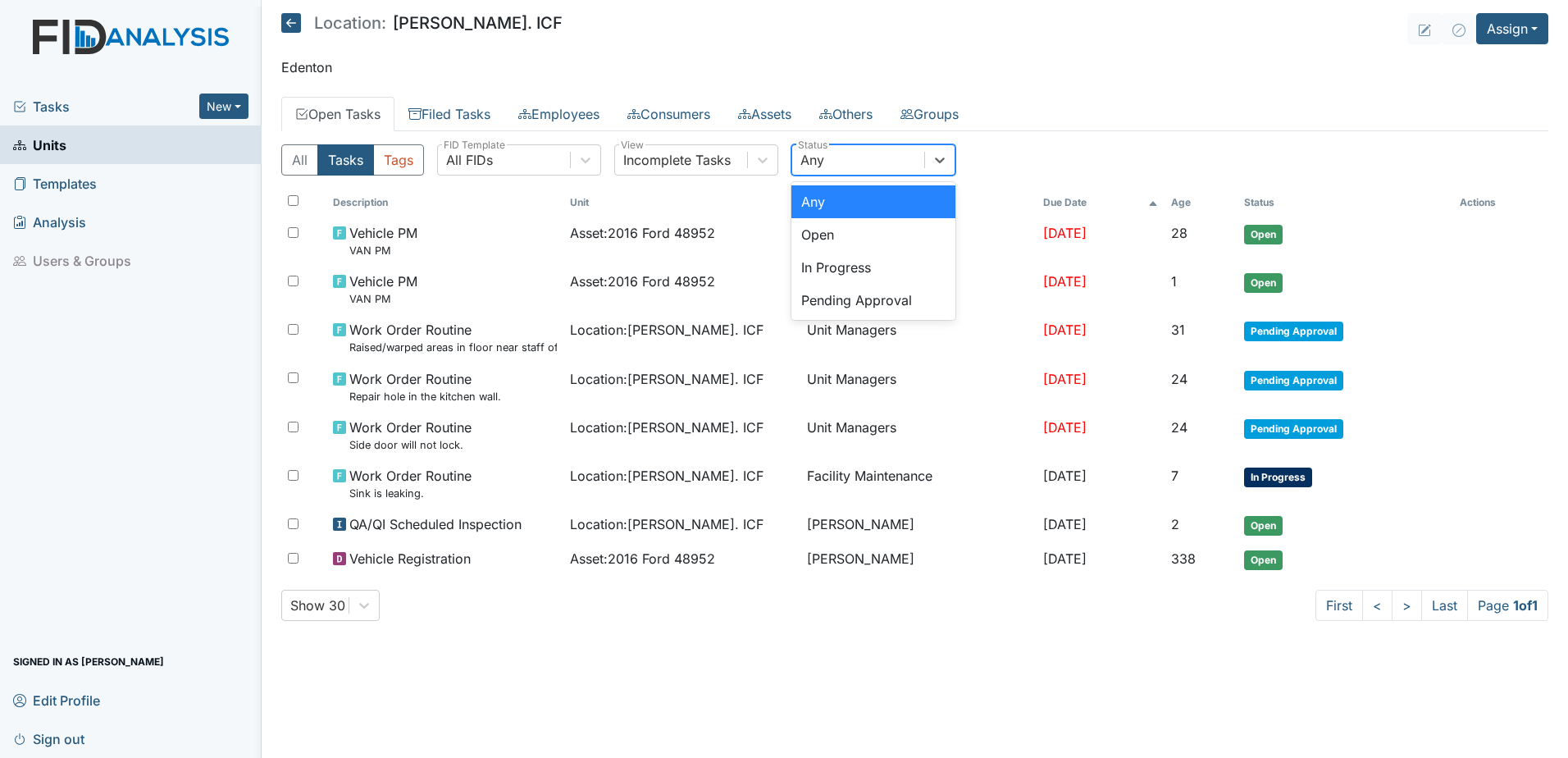
click at [911, 166] on div "Any" at bounding box center [859, 160] width 132 height 30
click at [634, 152] on div "Incomplete Tasks" at bounding box center [678, 160] width 108 height 20
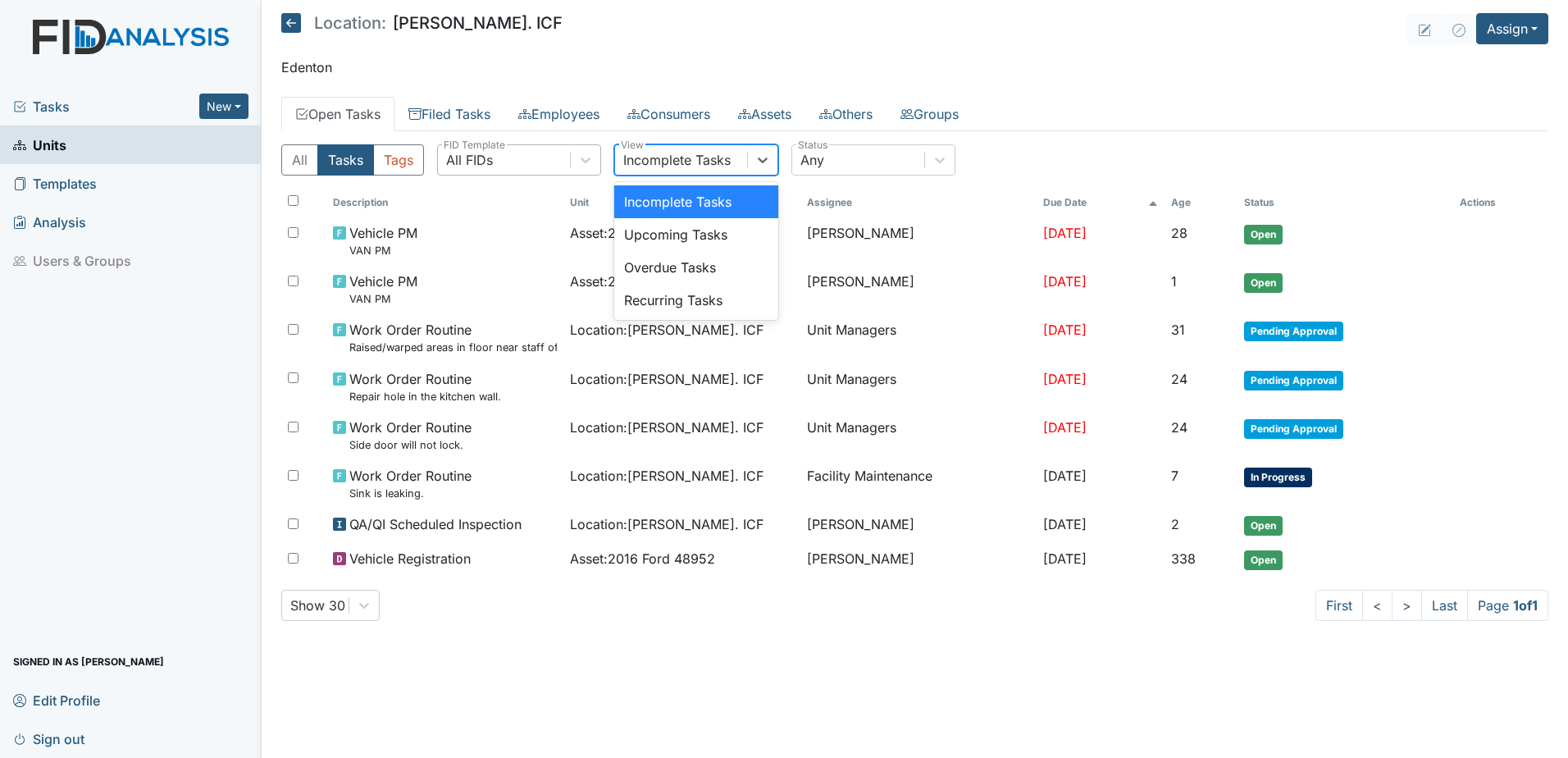
click at [549, 166] on div "All FIDs" at bounding box center [504, 160] width 132 height 30
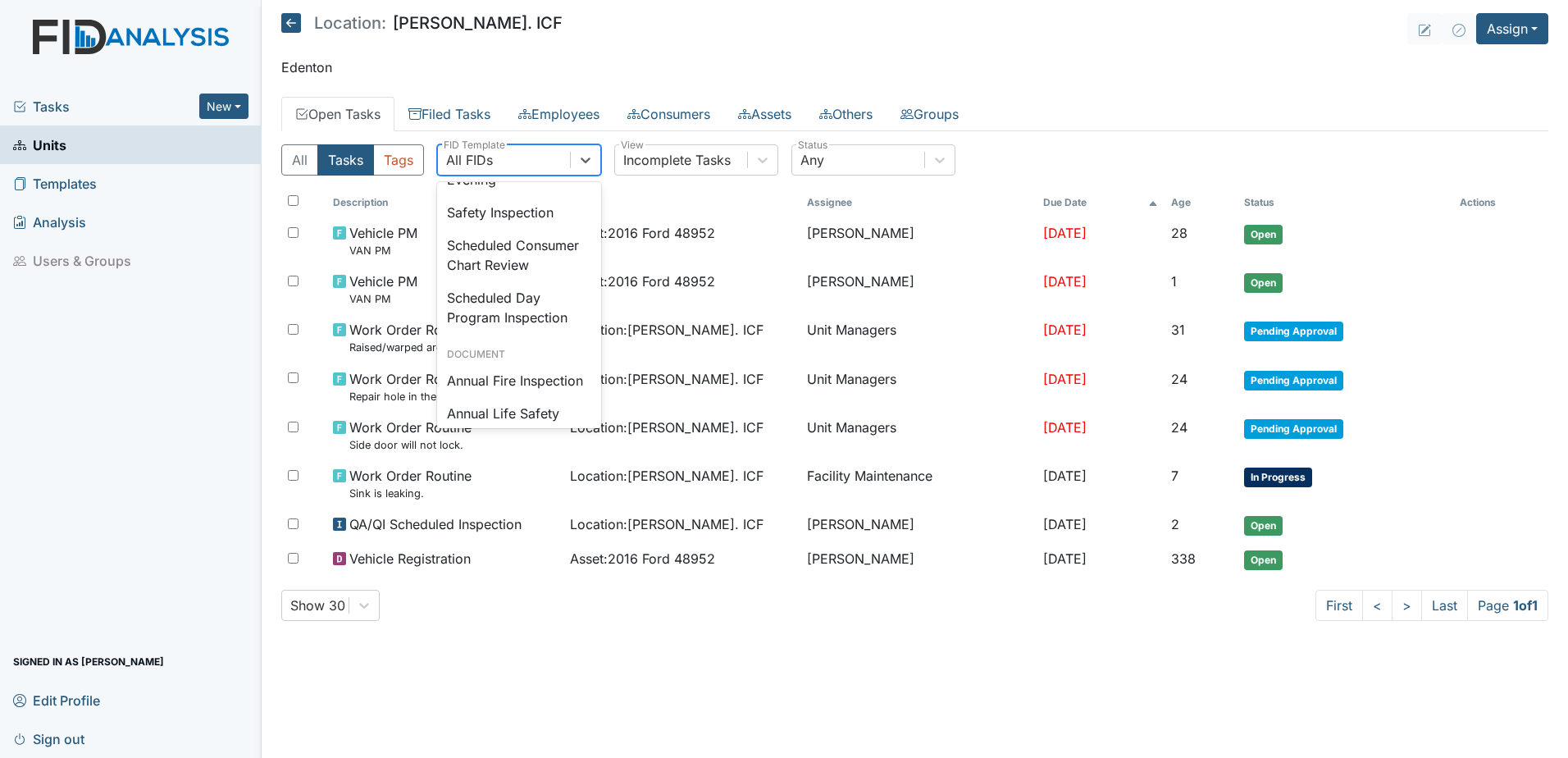
scroll to position [1642, 0]
click at [504, 193] on div "Random Inspection for Evening" at bounding box center [519, 167] width 165 height 52
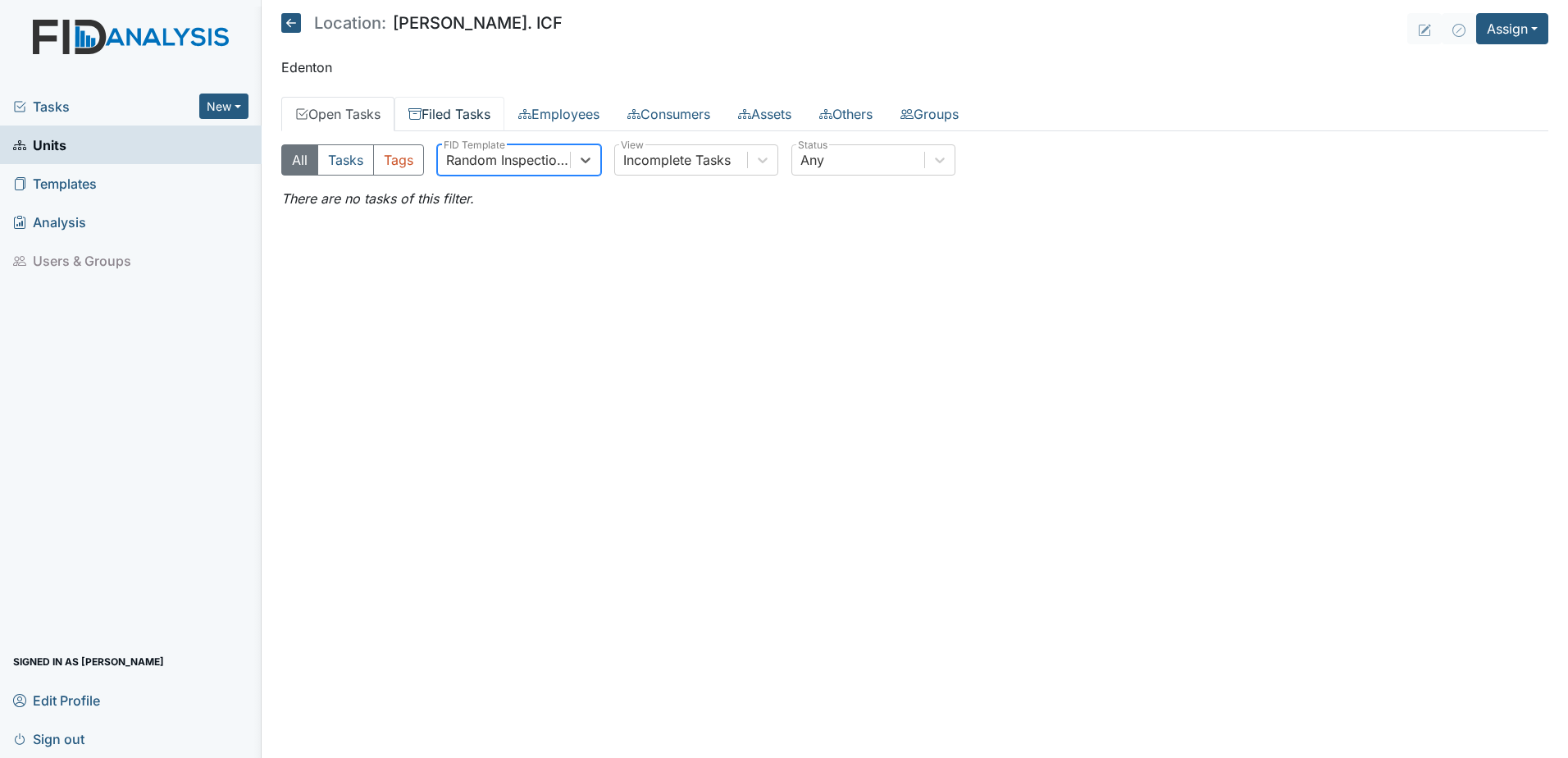
click at [475, 117] on link "Filed Tasks" at bounding box center [449, 113] width 110 height 34
